Goal: Information Seeking & Learning: Learn about a topic

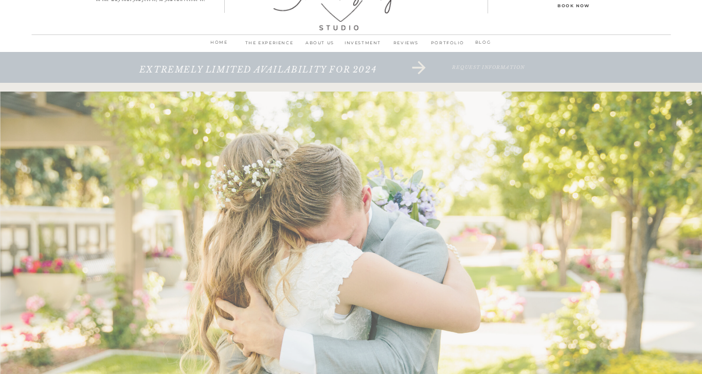
scroll to position [27, 0]
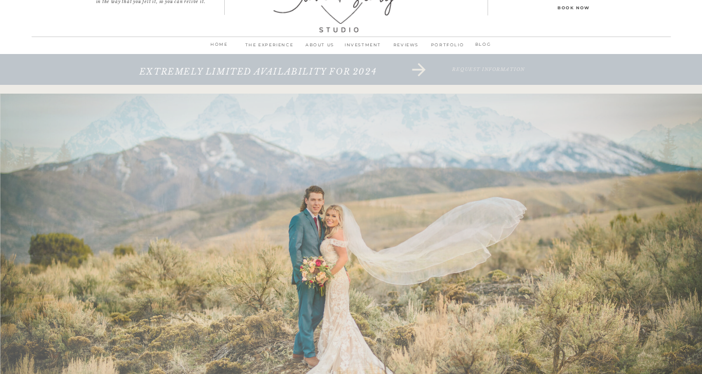
click at [366, 44] on p "INVESTMENT" at bounding box center [363, 48] width 43 height 14
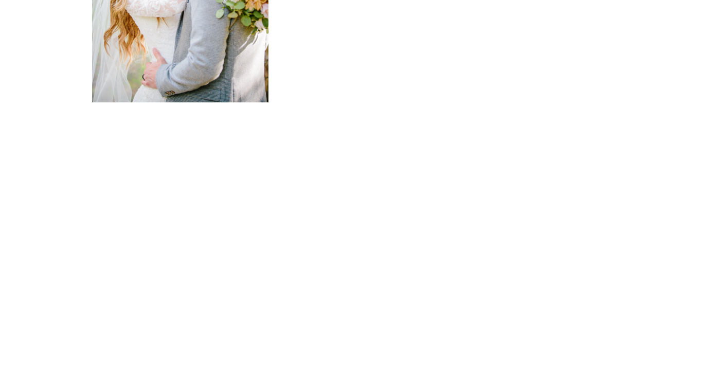
scroll to position [1524, 0]
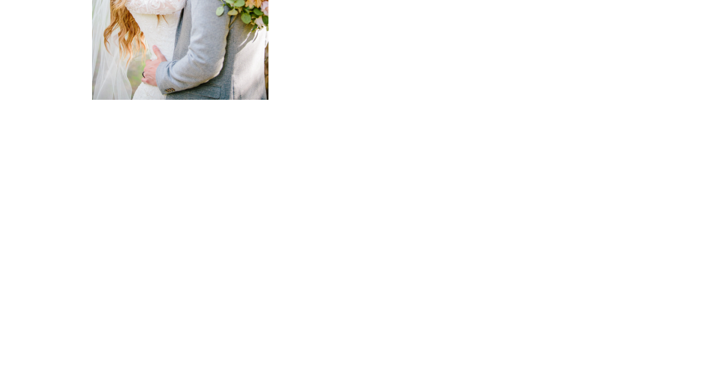
click at [252, 260] on div "home ABOUT us THE EXPERIENCE INVESTMENT REVIEWS PORTFOLIO I capture your story …" at bounding box center [351, 177] width 702 height 3403
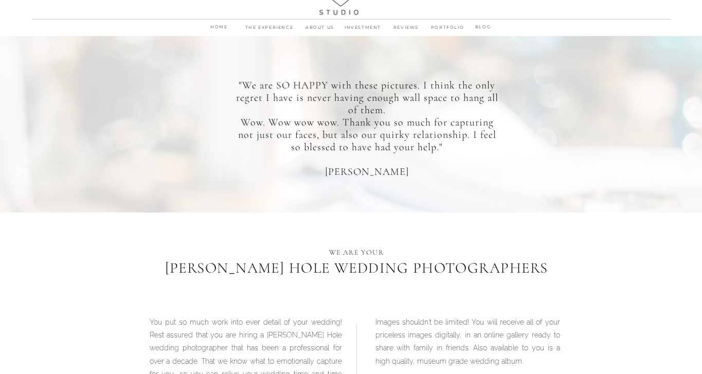
scroll to position [0, 0]
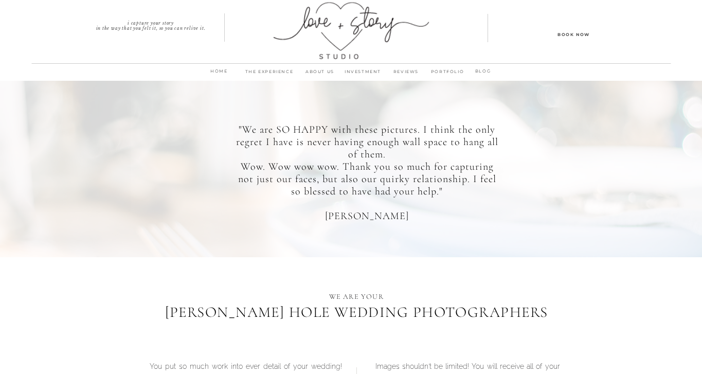
click at [258, 69] on p "THE EXPERIENCE" at bounding box center [269, 74] width 59 height 14
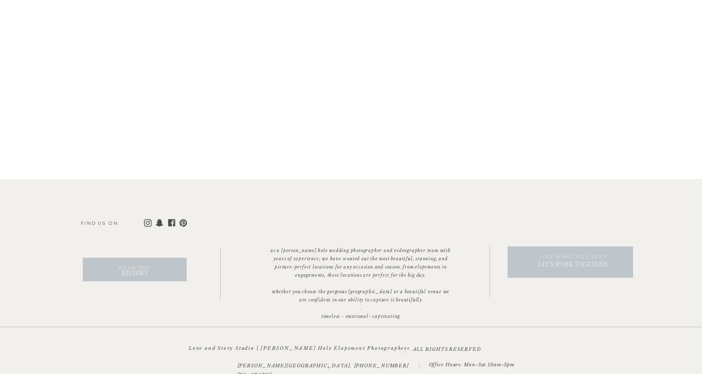
scroll to position [5757, 0]
